Goal: Task Accomplishment & Management: Use online tool/utility

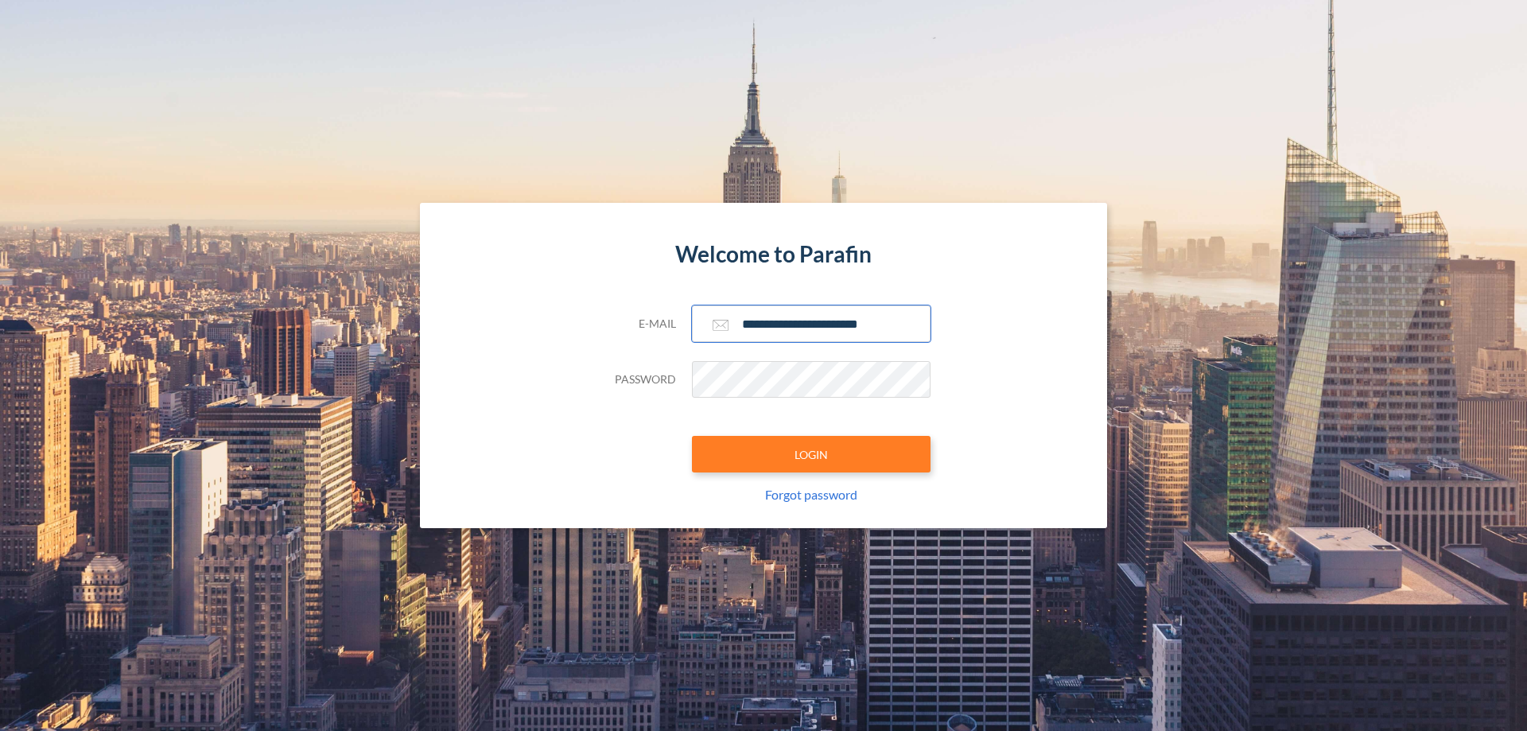
type input "**********"
click at [811, 454] on button "LOGIN" at bounding box center [811, 454] width 239 height 37
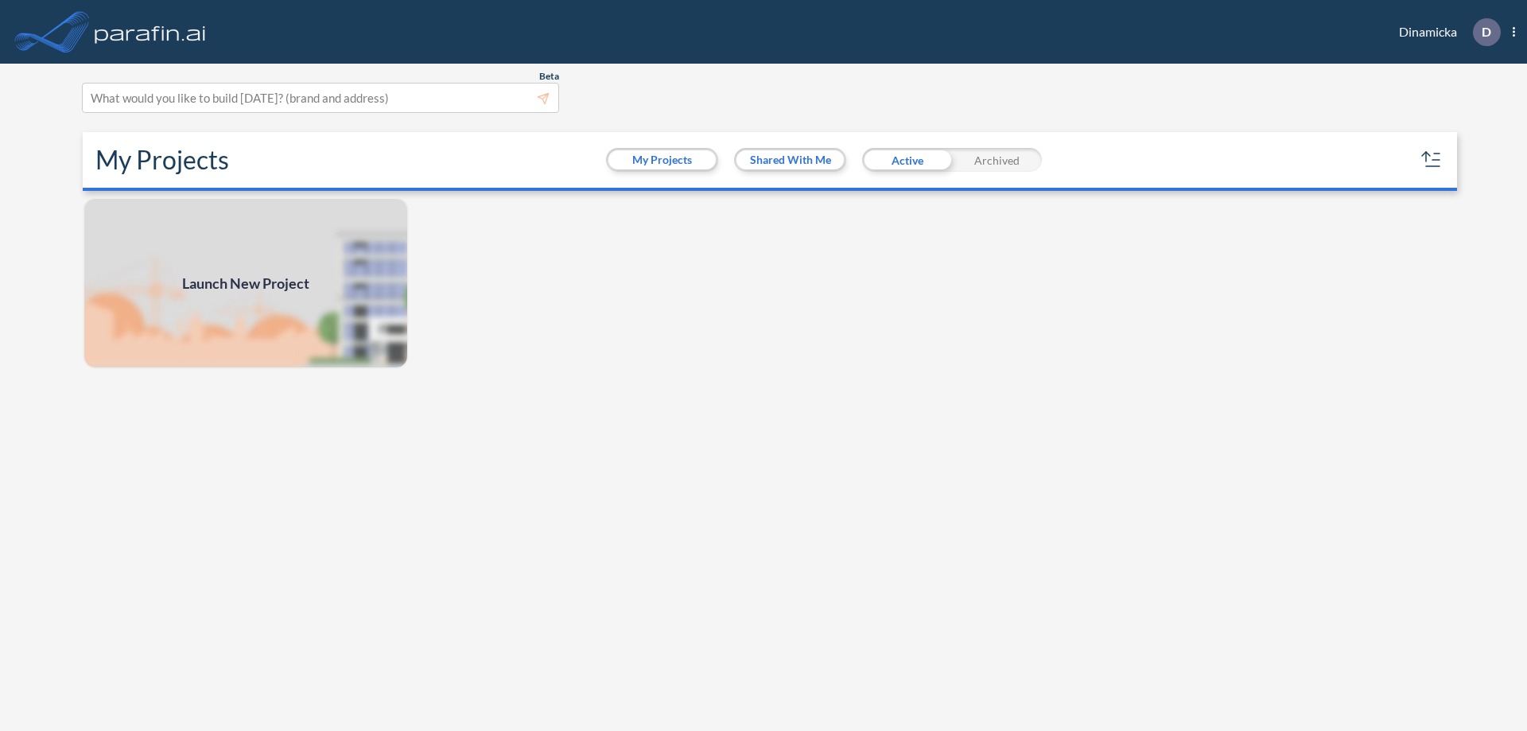
scroll to position [4, 0]
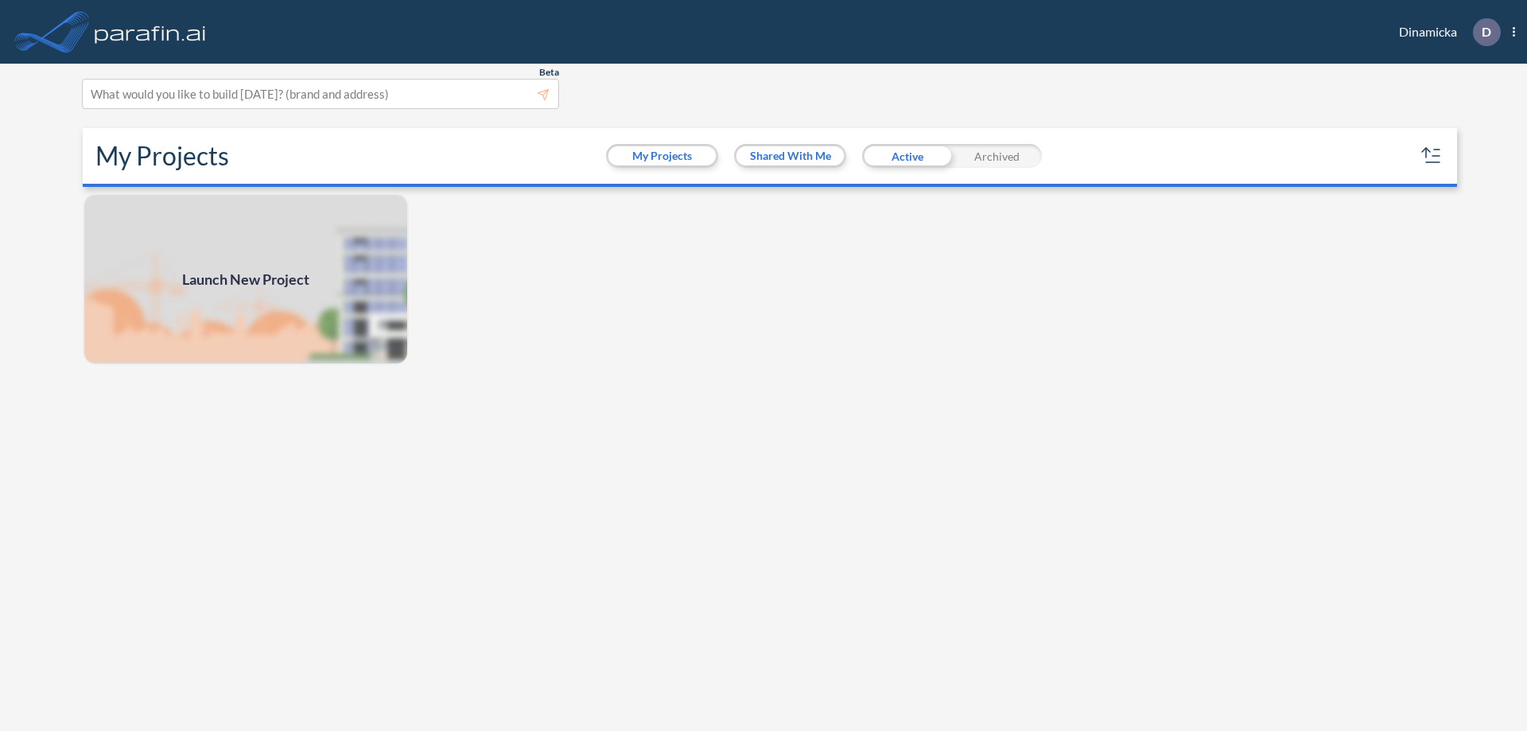
click at [246, 279] on span "Launch New Project" at bounding box center [245, 279] width 127 height 21
